Goal: Information Seeking & Learning: Learn about a topic

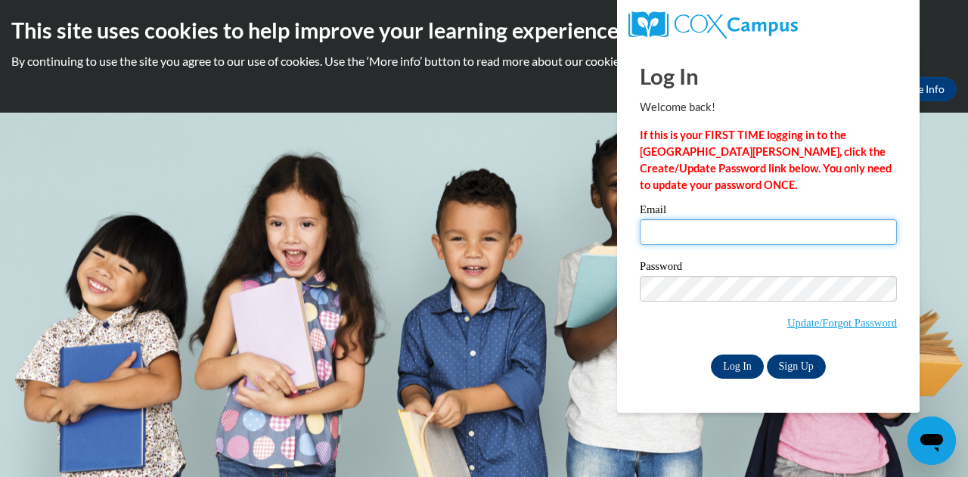
type input "[EMAIL_ADDRESS][PERSON_NAME][DOMAIN_NAME]"
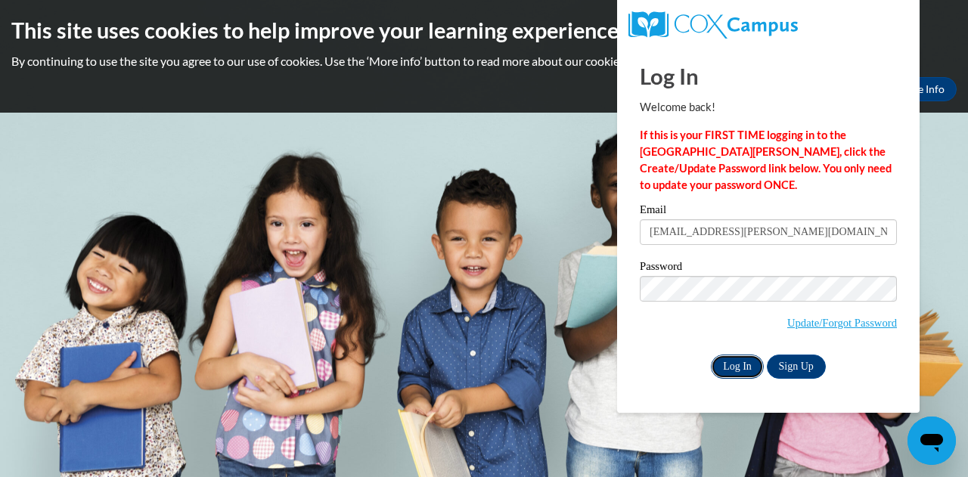
click at [738, 368] on input "Log In" at bounding box center [737, 367] width 53 height 24
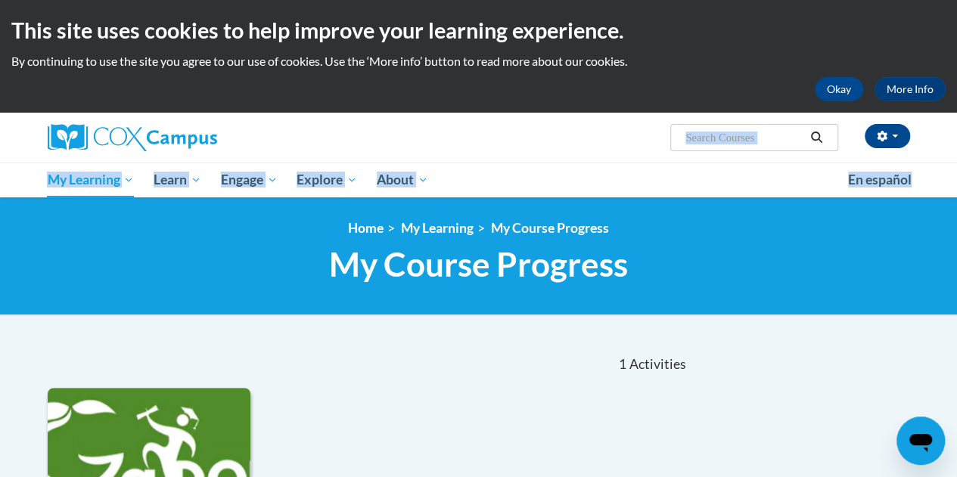
drag, startPoint x: 955, startPoint y: 132, endPoint x: 965, endPoint y: 149, distance: 19.7
click at [956, 149] on html "This site uses cookies to help improve your learning experience. By continuing …" at bounding box center [478, 238] width 957 height 477
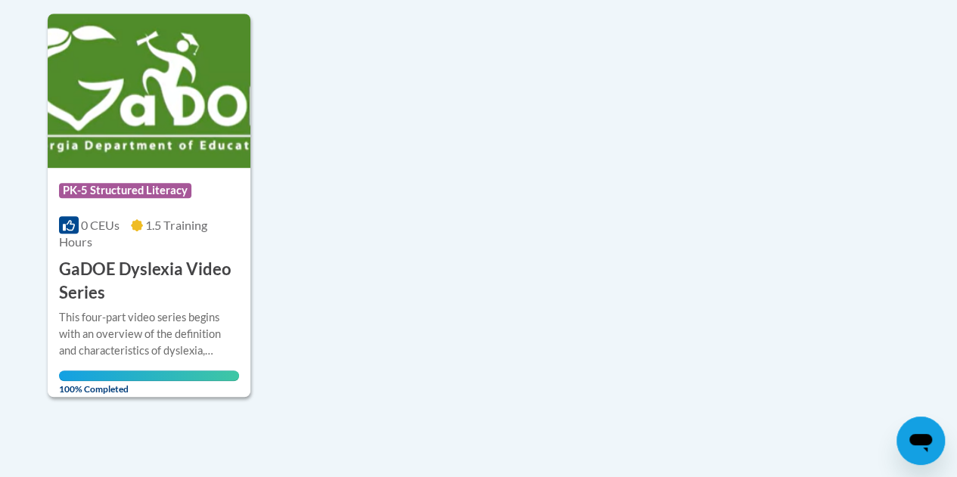
scroll to position [375, 0]
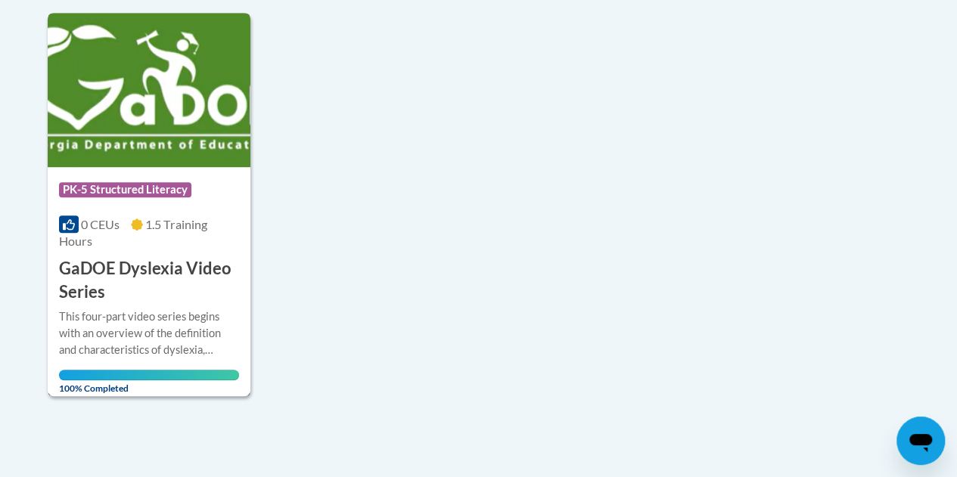
click at [174, 266] on h3 "GaDOE Dyslexia Video Series" at bounding box center [149, 280] width 180 height 47
